Goal: Task Accomplishment & Management: Manage account settings

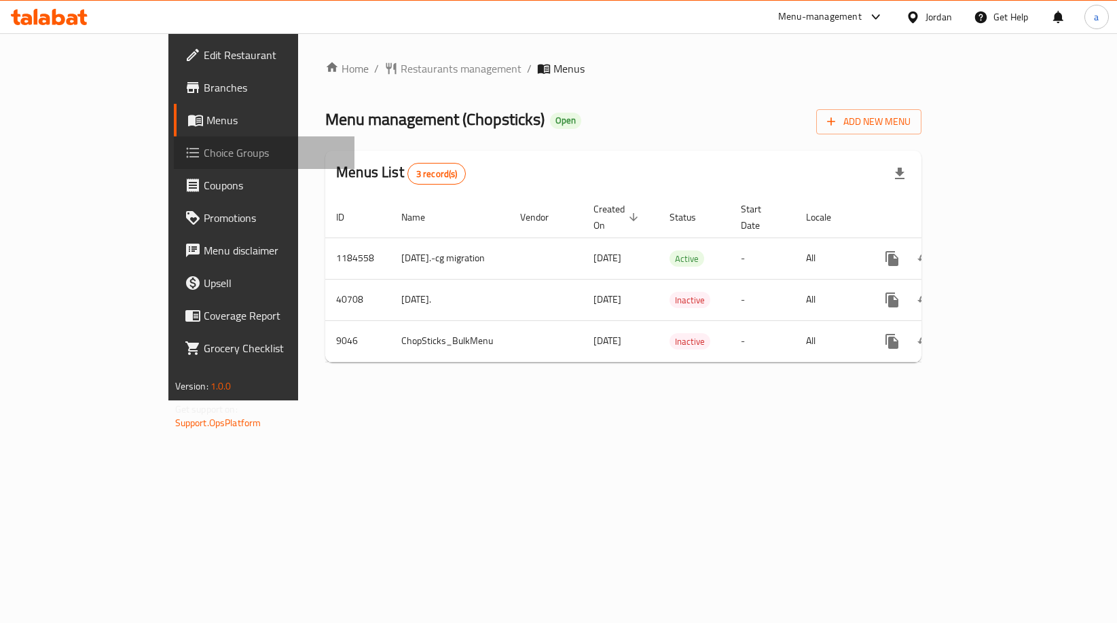
click at [204, 158] on span "Choice Groups" at bounding box center [274, 153] width 141 height 16
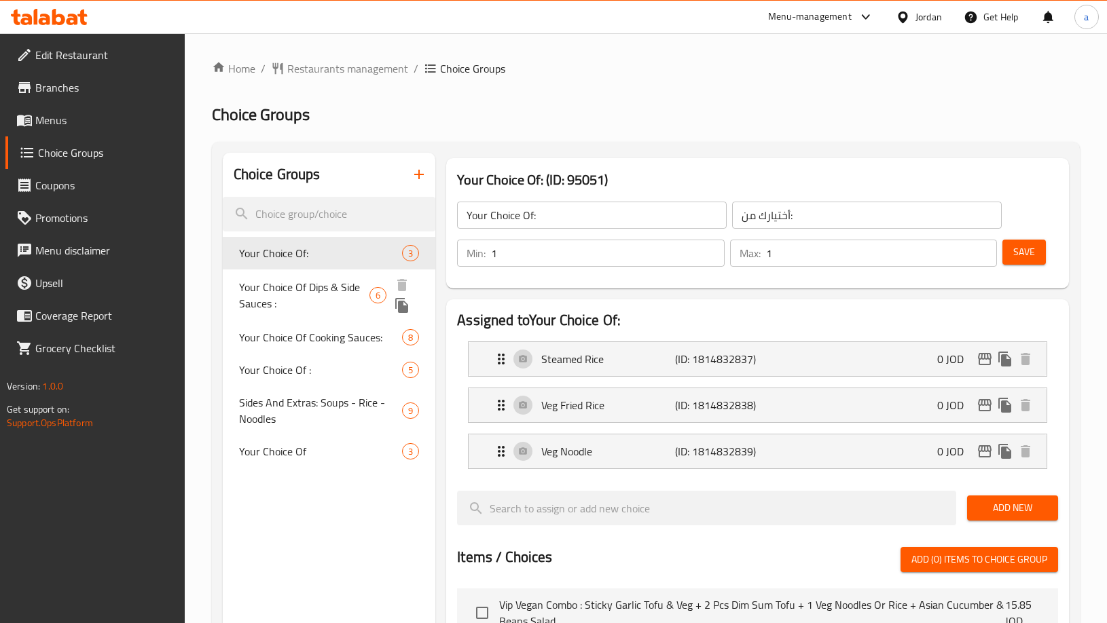
click at [319, 285] on span "Your Choice Of Dips & Side Sauces :" at bounding box center [304, 295] width 130 height 33
type input "Your Choice Of Dips & Side Sauces :"
type input "اختيارك من [DEMOGRAPHIC_DATA] والغموس:"
type input "0"
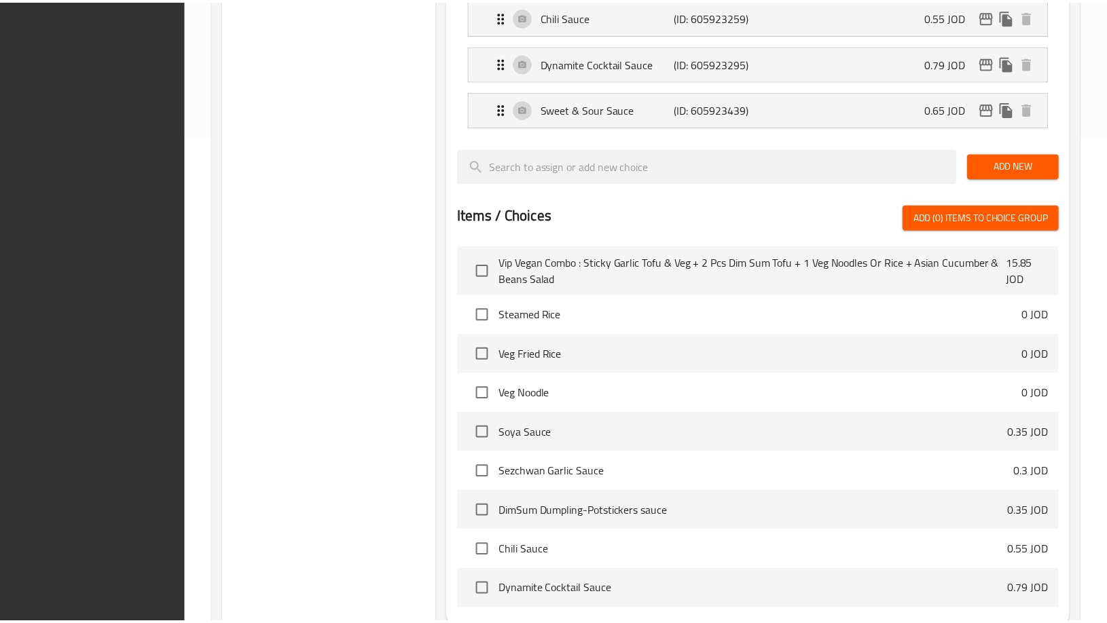
scroll to position [627, 0]
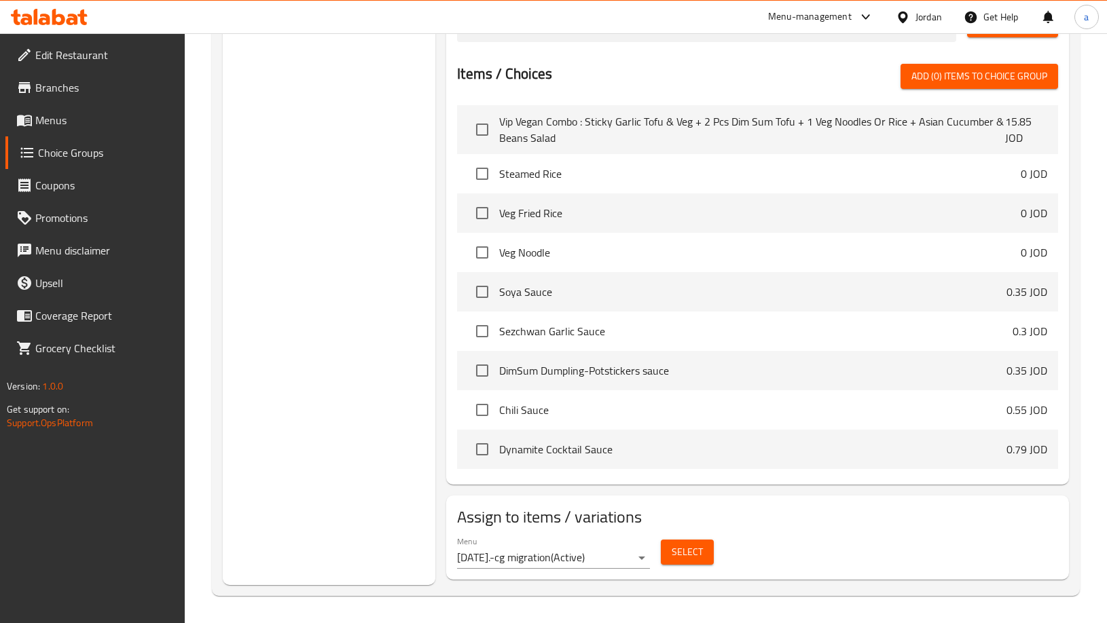
drag, startPoint x: 293, startPoint y: 316, endPoint x: 313, endPoint y: 321, distance: 21.1
click at [293, 316] on div "Choice Groups Your Choice Of: 3 Your Choice Of Dips & Side Sauces : 6 Your Choi…" at bounding box center [329, 55] width 213 height 1060
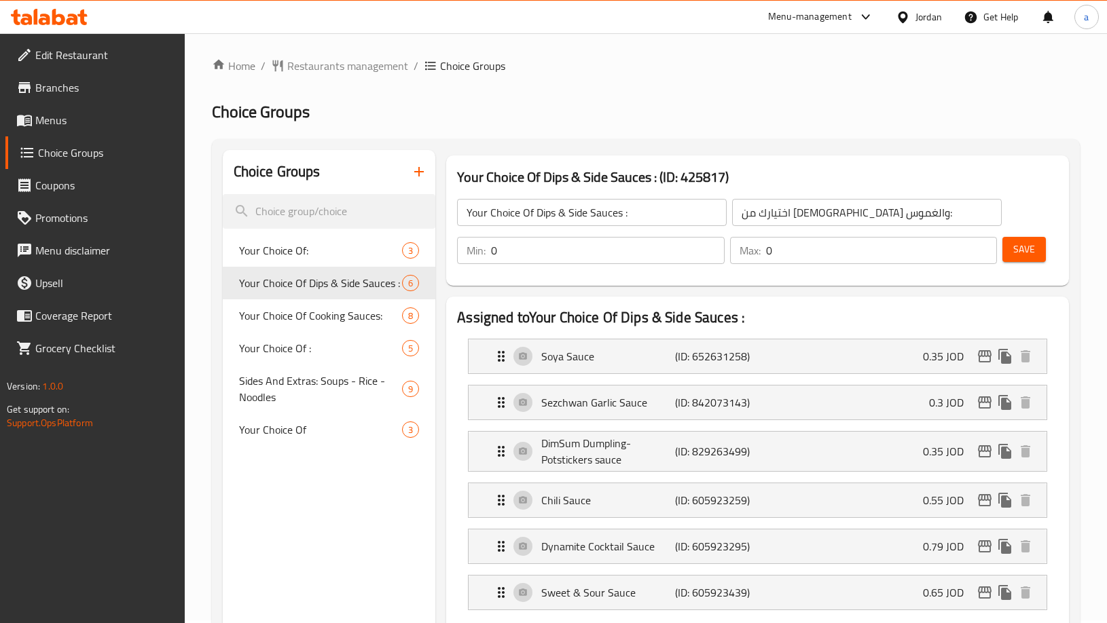
scroll to position [0, 0]
